Goal: Task Accomplishment & Management: Use online tool/utility

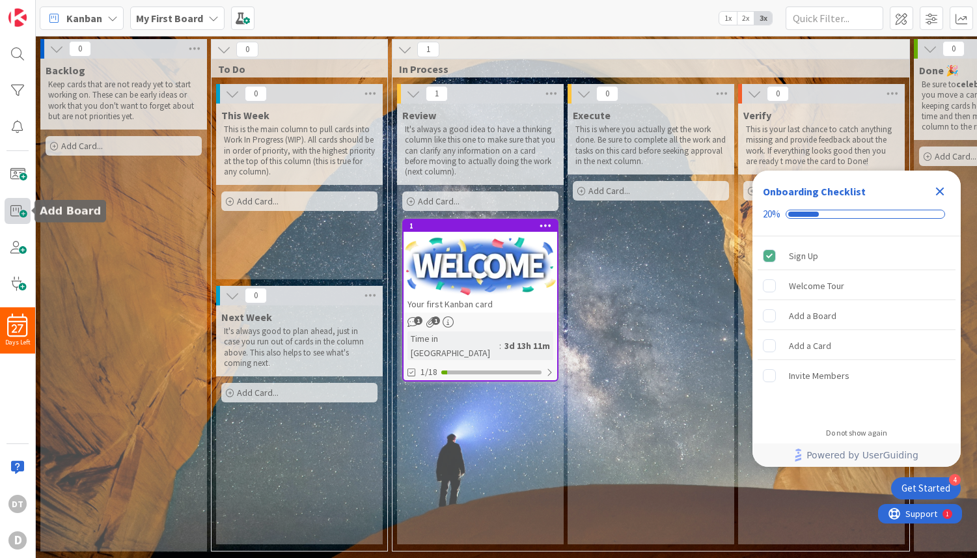
click at [20, 214] on span at bounding box center [18, 211] width 26 height 26
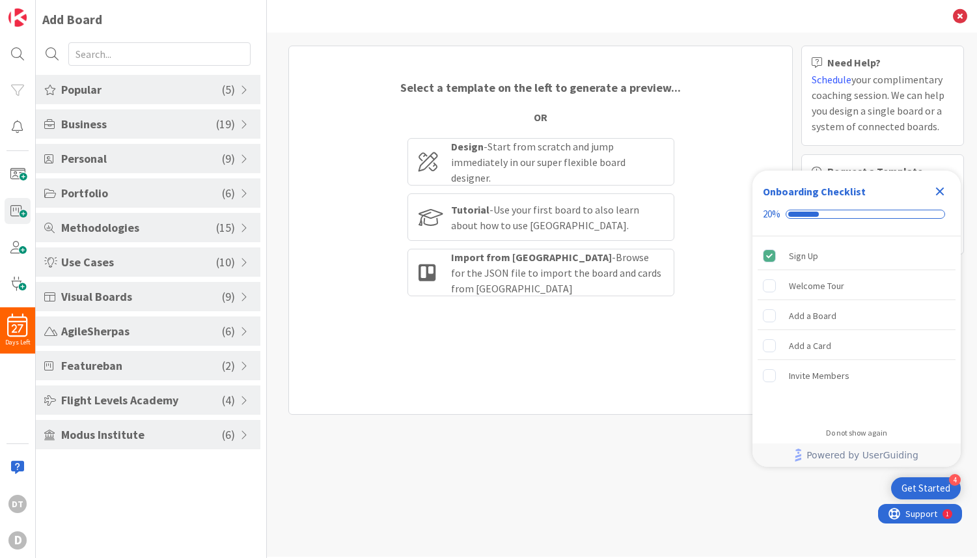
click at [99, 159] on span "Personal" at bounding box center [141, 159] width 161 height 18
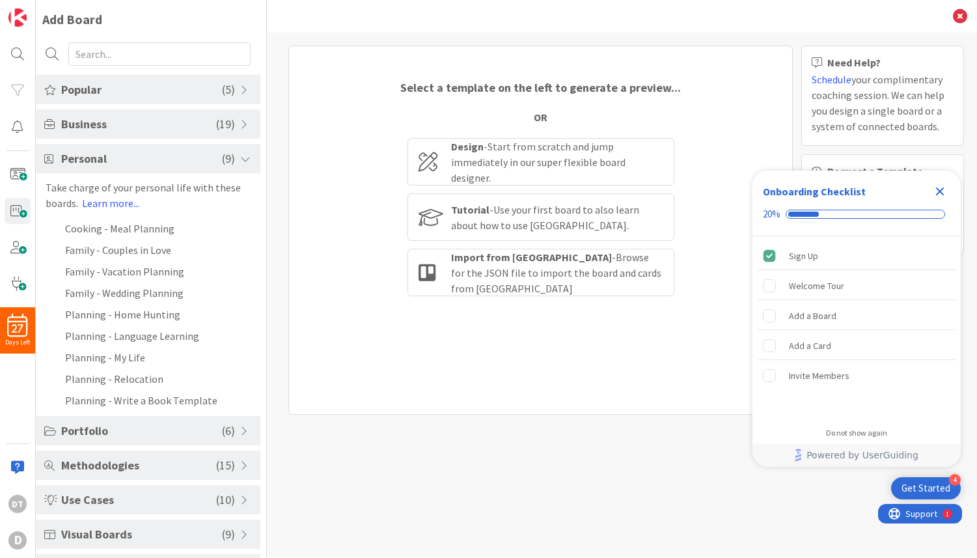
click at [99, 159] on span "Personal" at bounding box center [141, 159] width 161 height 18
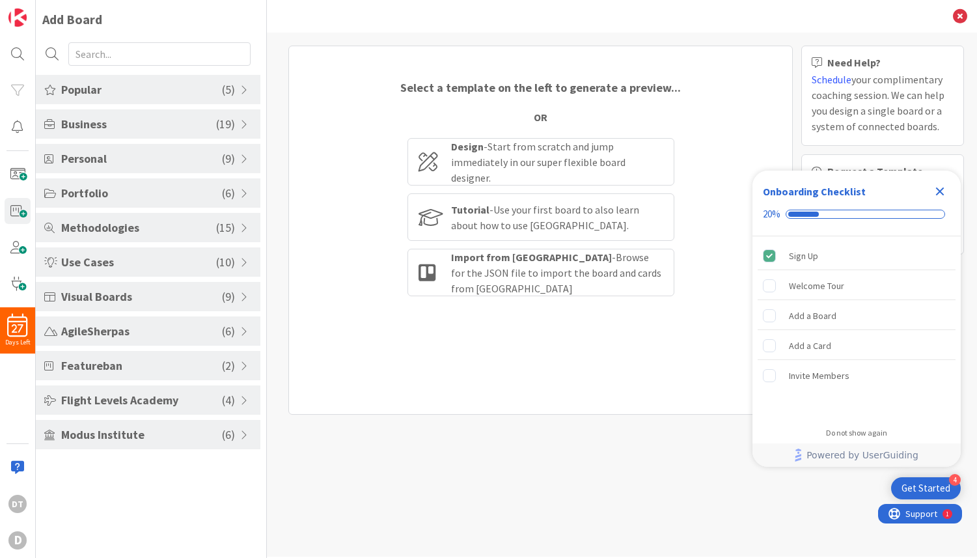
click at [99, 120] on span "Business" at bounding box center [138, 124] width 155 height 18
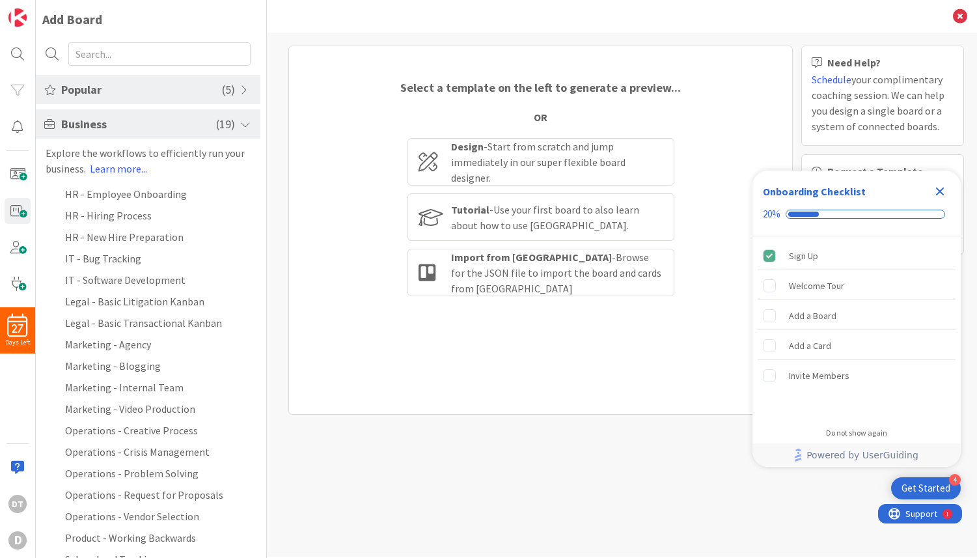
click at [99, 120] on span "Business" at bounding box center [138, 124] width 155 height 18
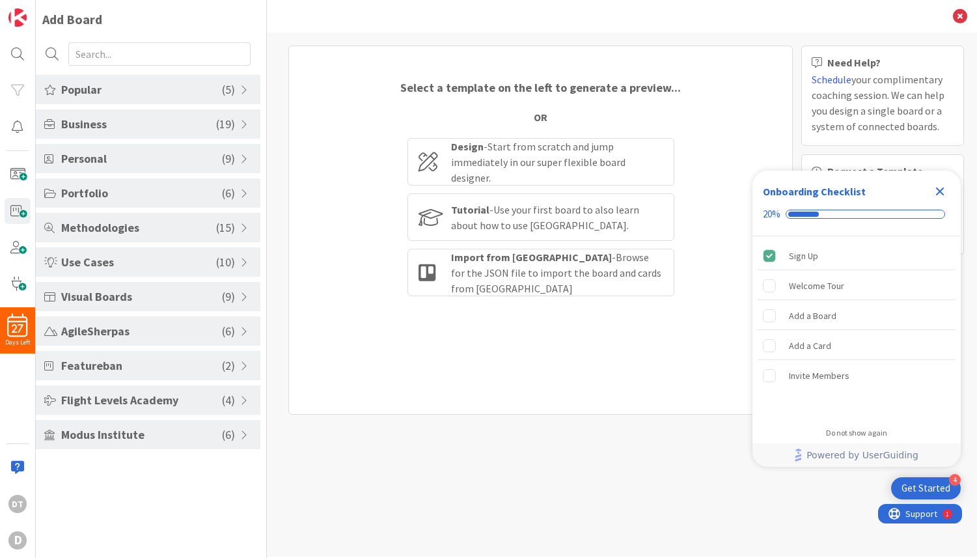
click at [96, 83] on span "Popular" at bounding box center [141, 90] width 161 height 18
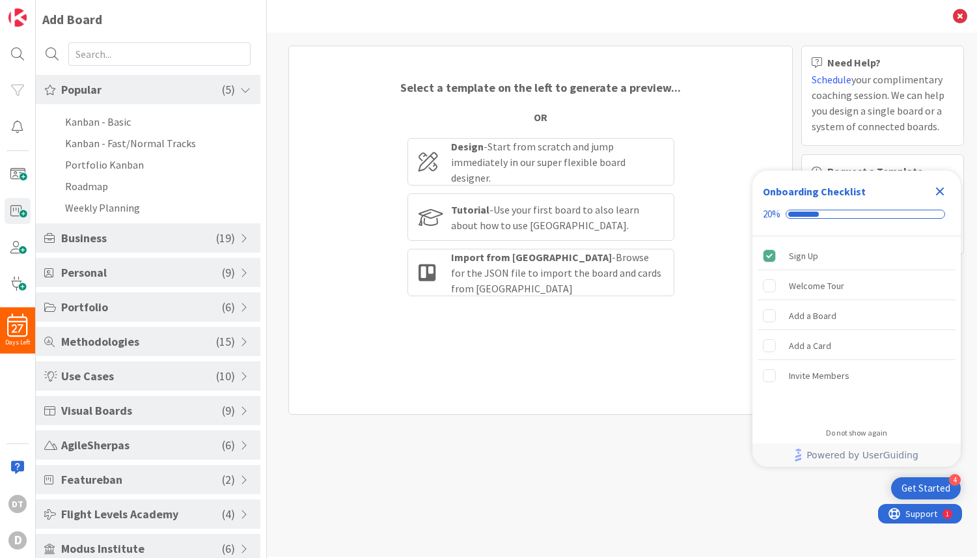
click at [125, 304] on span "Portfolio" at bounding box center [141, 307] width 161 height 18
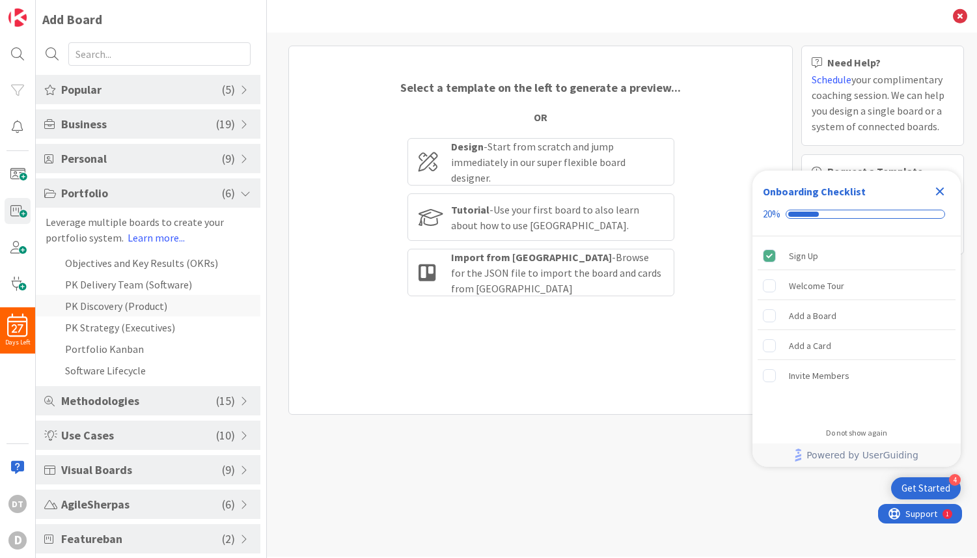
click at [107, 305] on li "PK Discovery (Product)" at bounding box center [148, 305] width 225 height 21
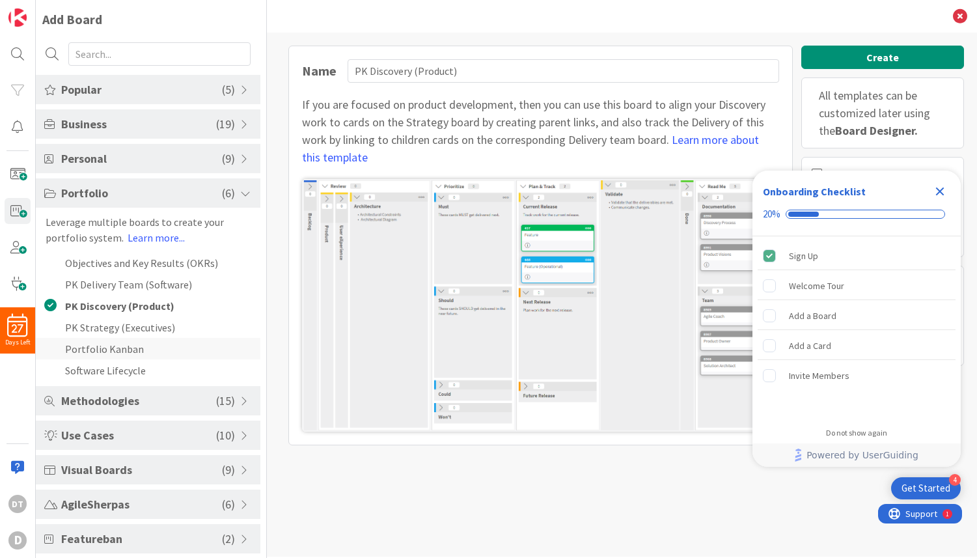
click at [102, 340] on li "Portfolio Kanban" at bounding box center [148, 348] width 225 height 21
type input "Portfolio Kanban"
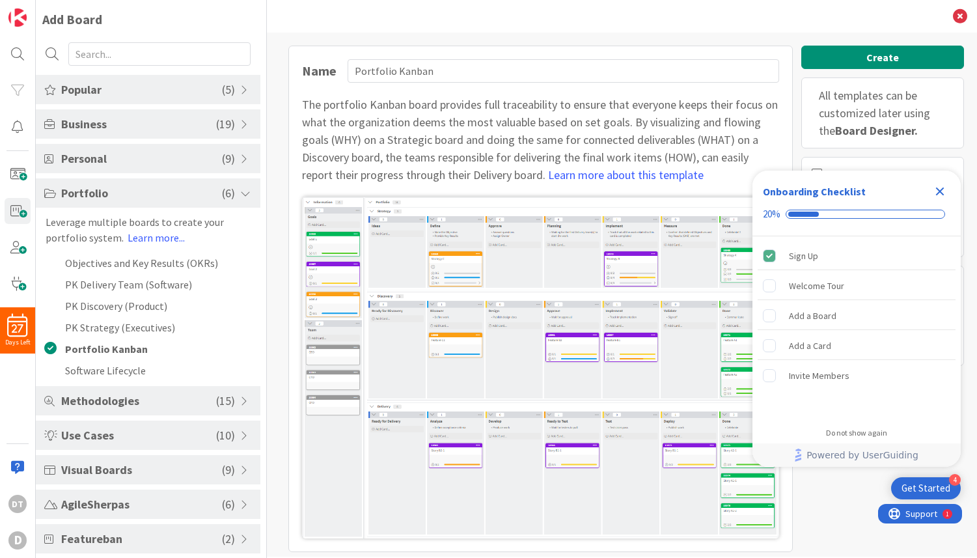
drag, startPoint x: 390, startPoint y: 273, endPoint x: 390, endPoint y: 254, distance: 18.9
click at [939, 190] on icon "Close Checklist" at bounding box center [940, 191] width 8 height 8
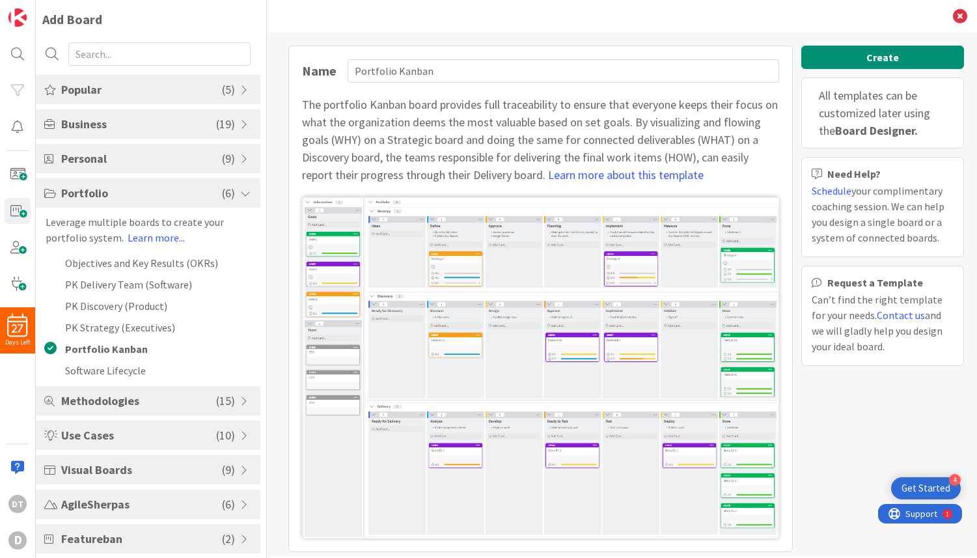
click at [103, 67] on div at bounding box center [148, 55] width 225 height 39
click at [98, 48] on input "text" at bounding box center [159, 53] width 182 height 23
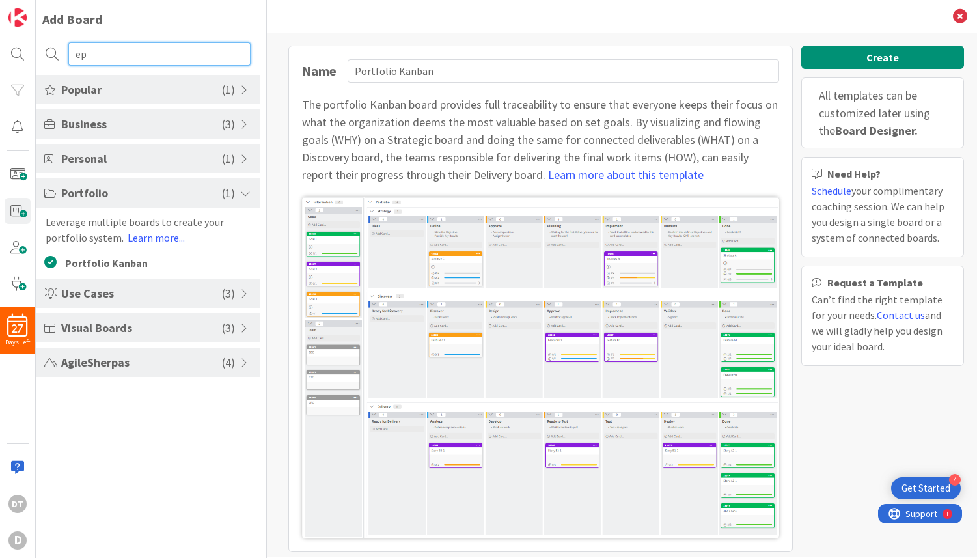
type input "e"
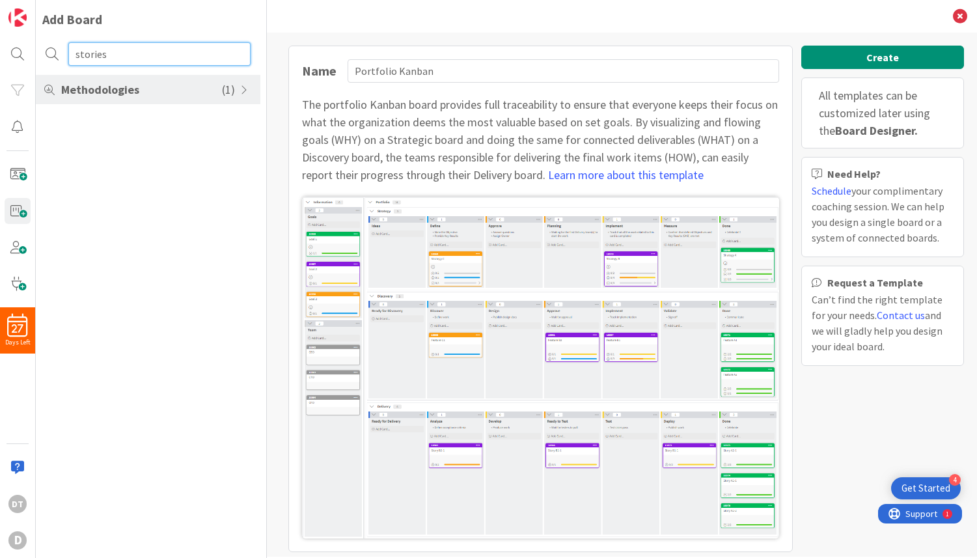
type input "stories"
click at [115, 85] on span "Methodologies" at bounding box center [141, 90] width 161 height 18
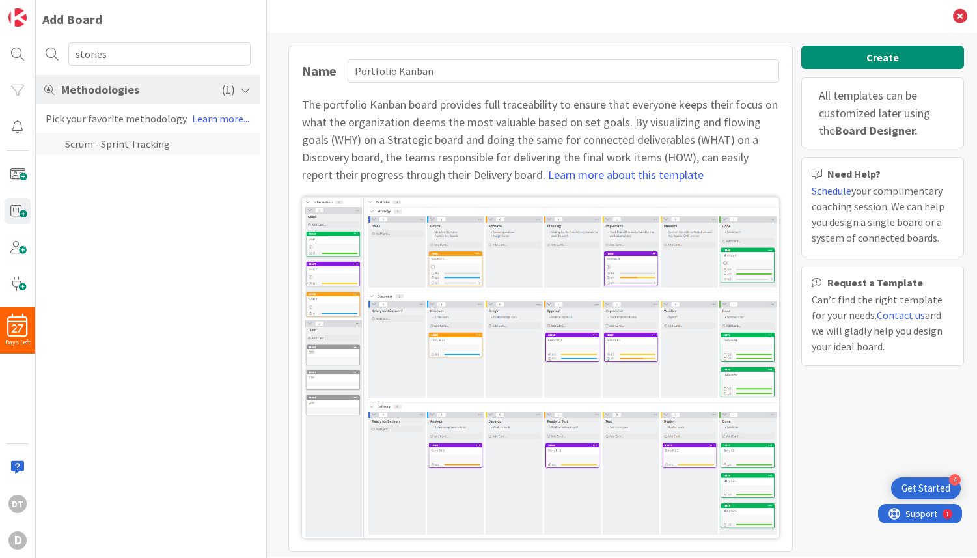
click at [111, 146] on li "Scrum - Sprint Tracking" at bounding box center [148, 143] width 225 height 21
type input "Scrum - Sprint Tracking"
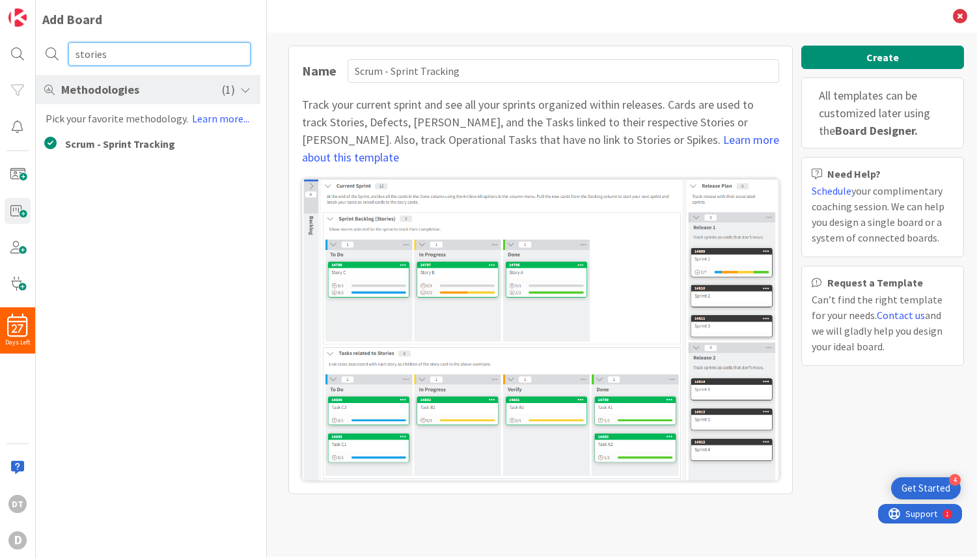
drag, startPoint x: 122, startPoint y: 53, endPoint x: 54, endPoint y: 48, distance: 68.6
click at [54, 48] on div "stories" at bounding box center [148, 55] width 225 height 39
type input "portfolio"
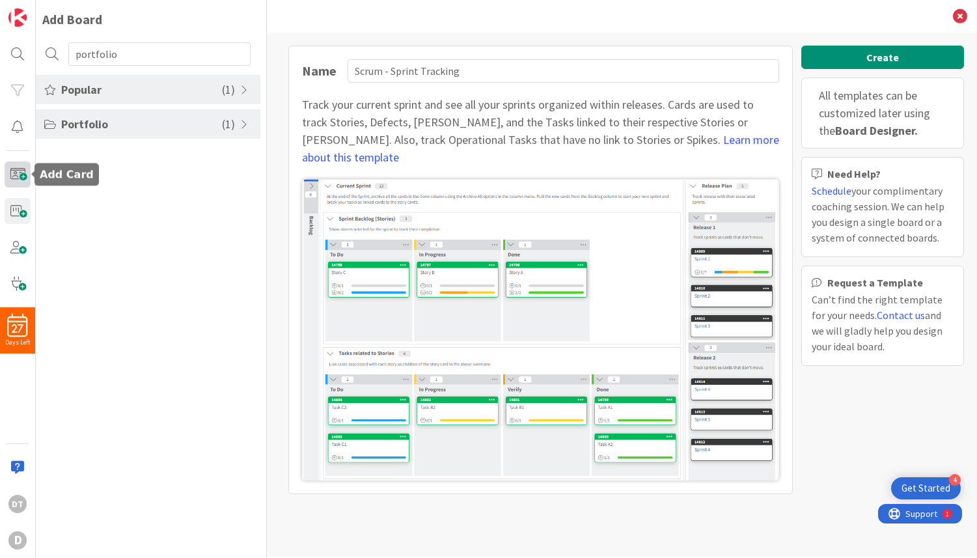
click at [22, 171] on span at bounding box center [18, 174] width 26 height 26
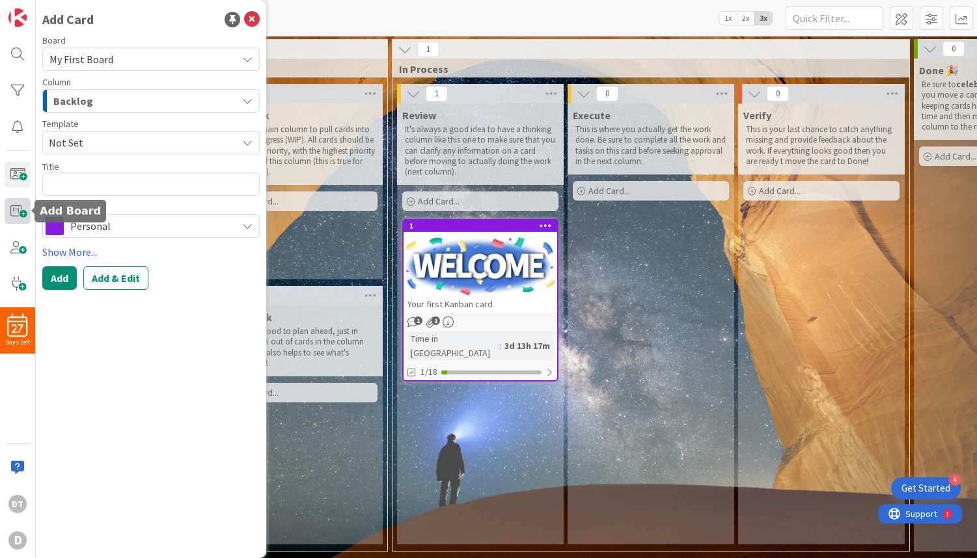
click at [15, 207] on span at bounding box center [18, 211] width 26 height 26
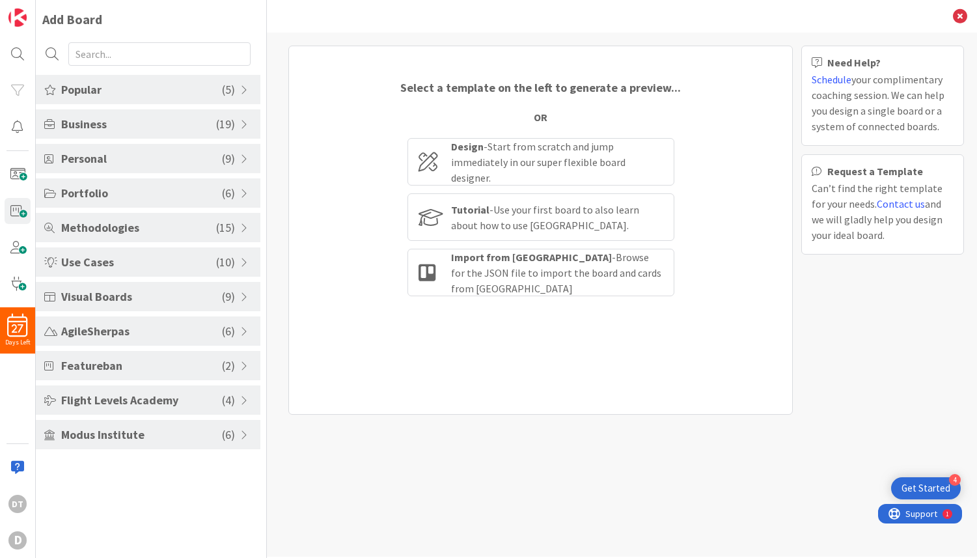
click at [97, 85] on span "Popular" at bounding box center [141, 90] width 161 height 18
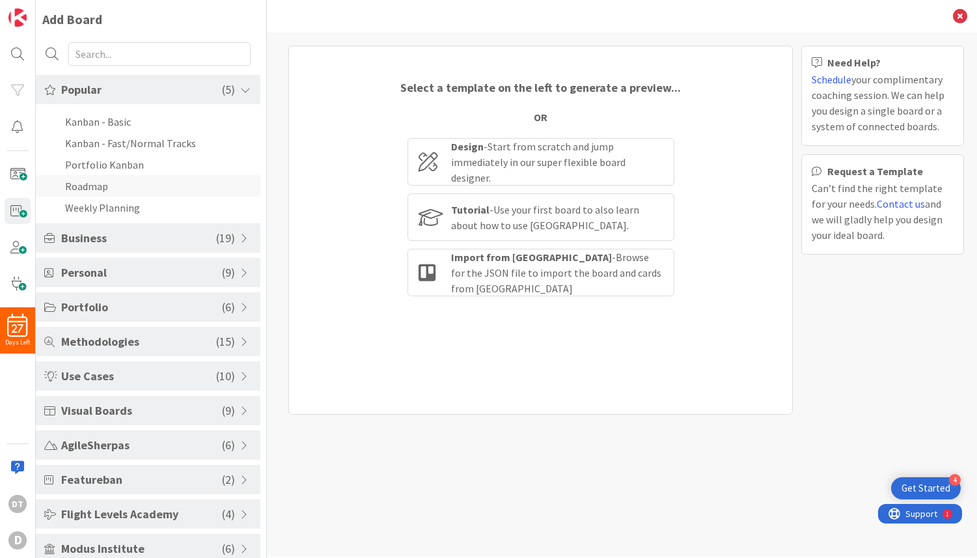
click at [90, 181] on li "Roadmap" at bounding box center [148, 185] width 225 height 21
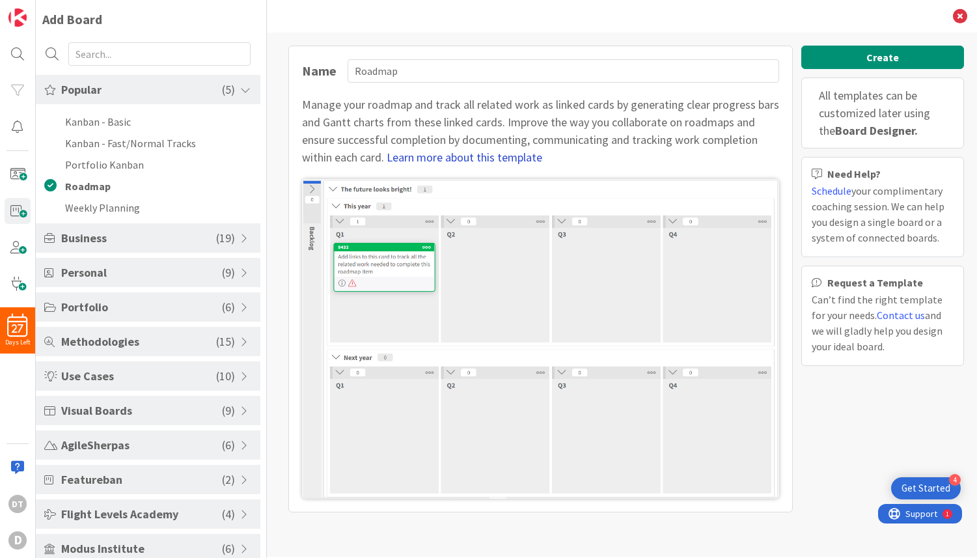
click at [465, 153] on link "Learn more about this template" at bounding box center [465, 157] width 156 height 15
click at [99, 118] on li "Kanban - Basic" at bounding box center [148, 121] width 225 height 21
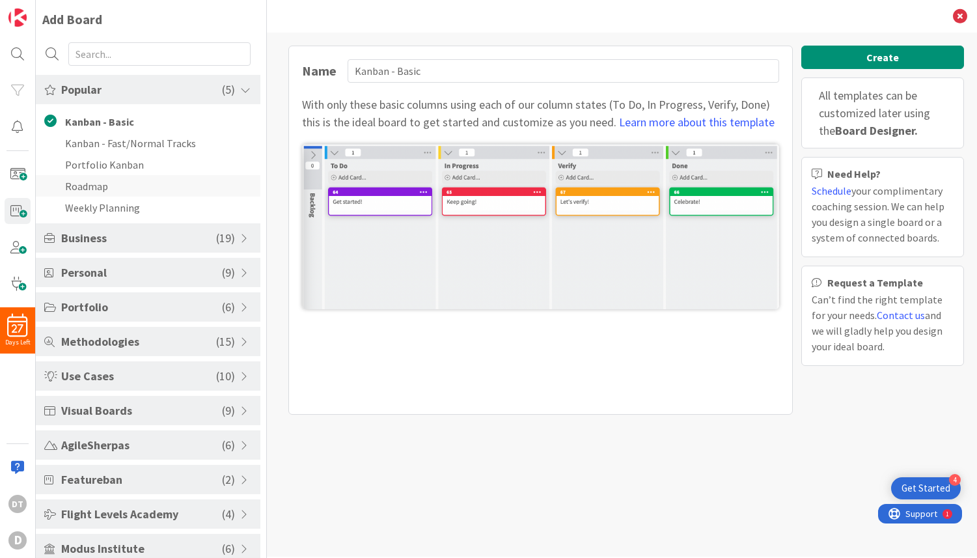
click at [90, 182] on li "Roadmap" at bounding box center [148, 185] width 225 height 21
type input "Roadmap"
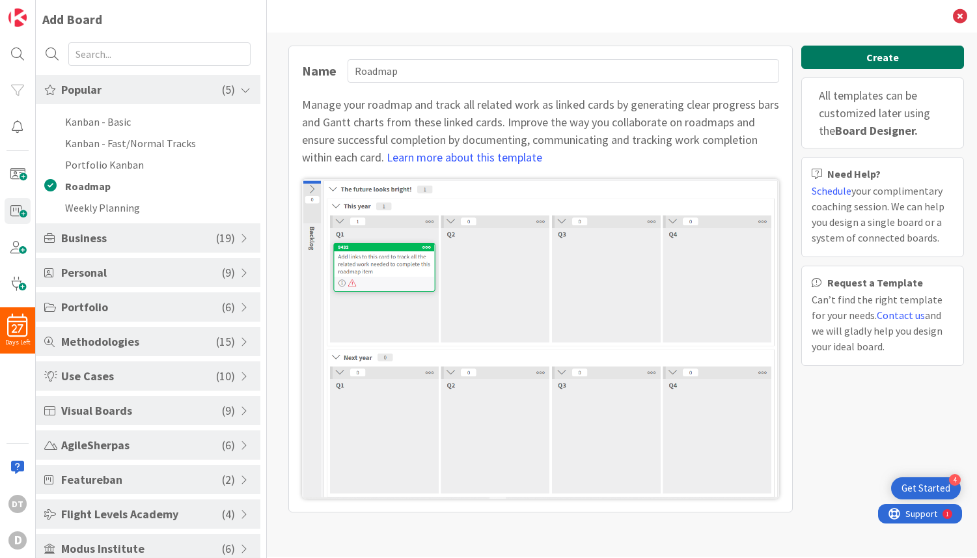
click at [866, 58] on button "Create" at bounding box center [882, 57] width 163 height 23
